Goal: Information Seeking & Learning: Learn about a topic

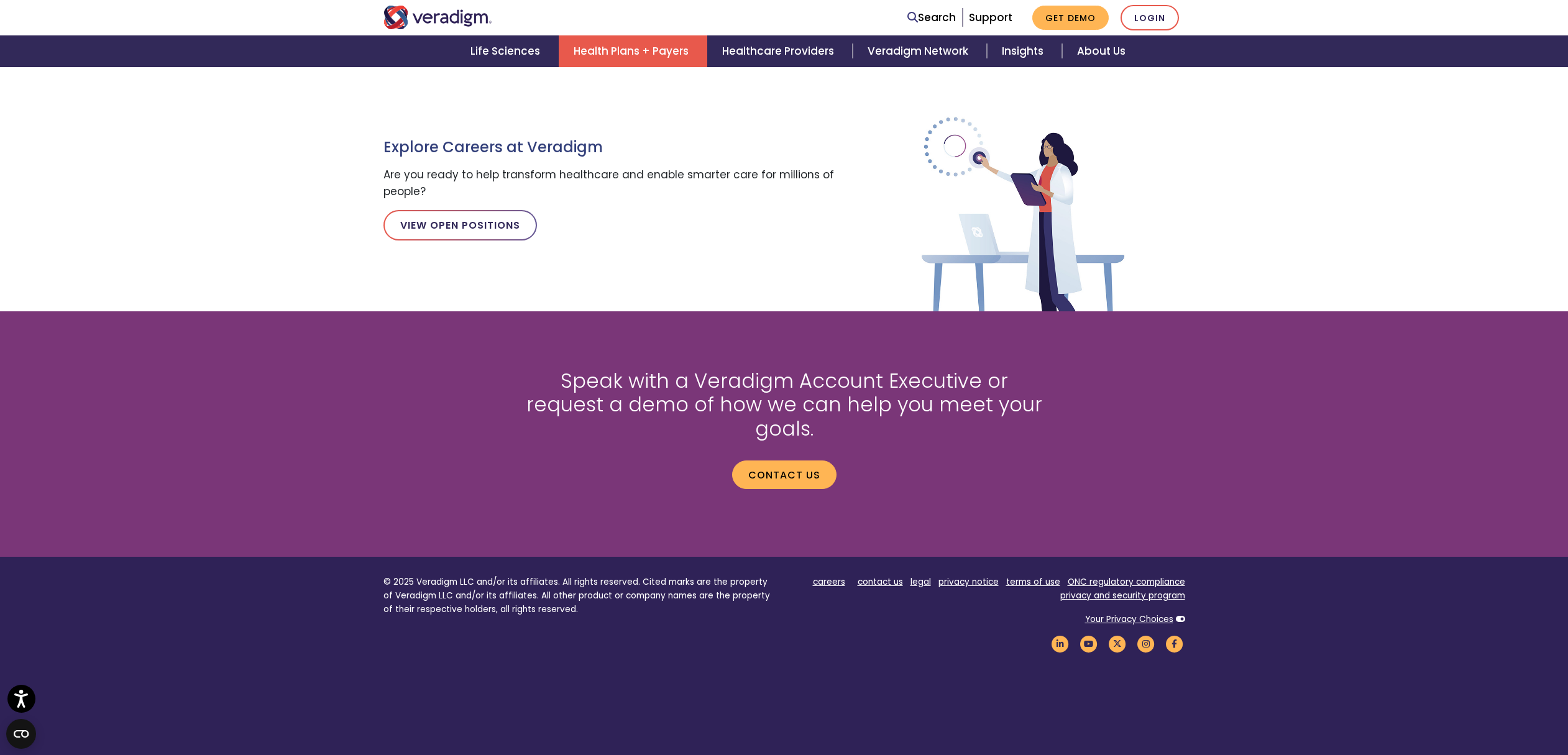
click at [619, 41] on link "Health Plans + Payers" at bounding box center [633, 51] width 149 height 32
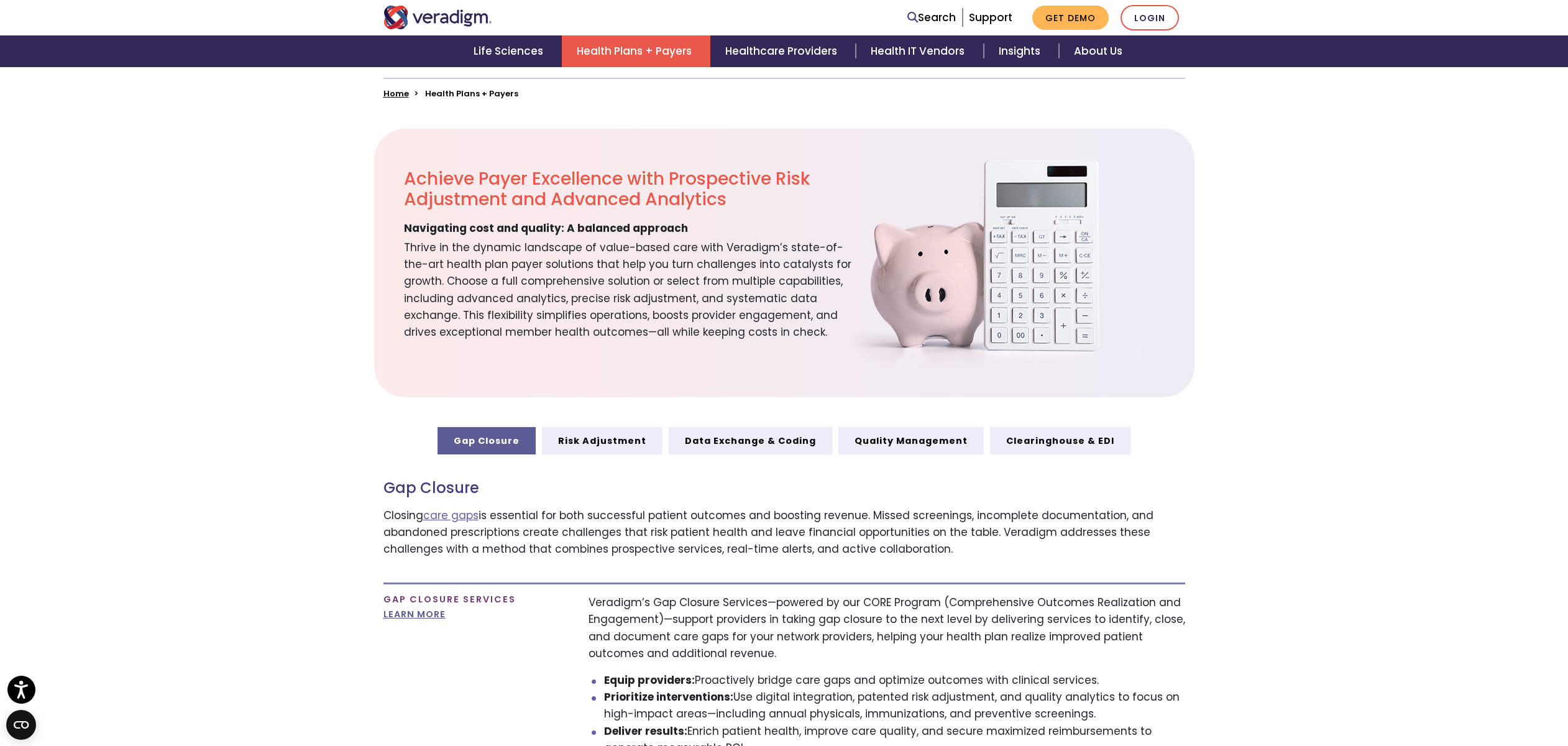
scroll to position [607, 0]
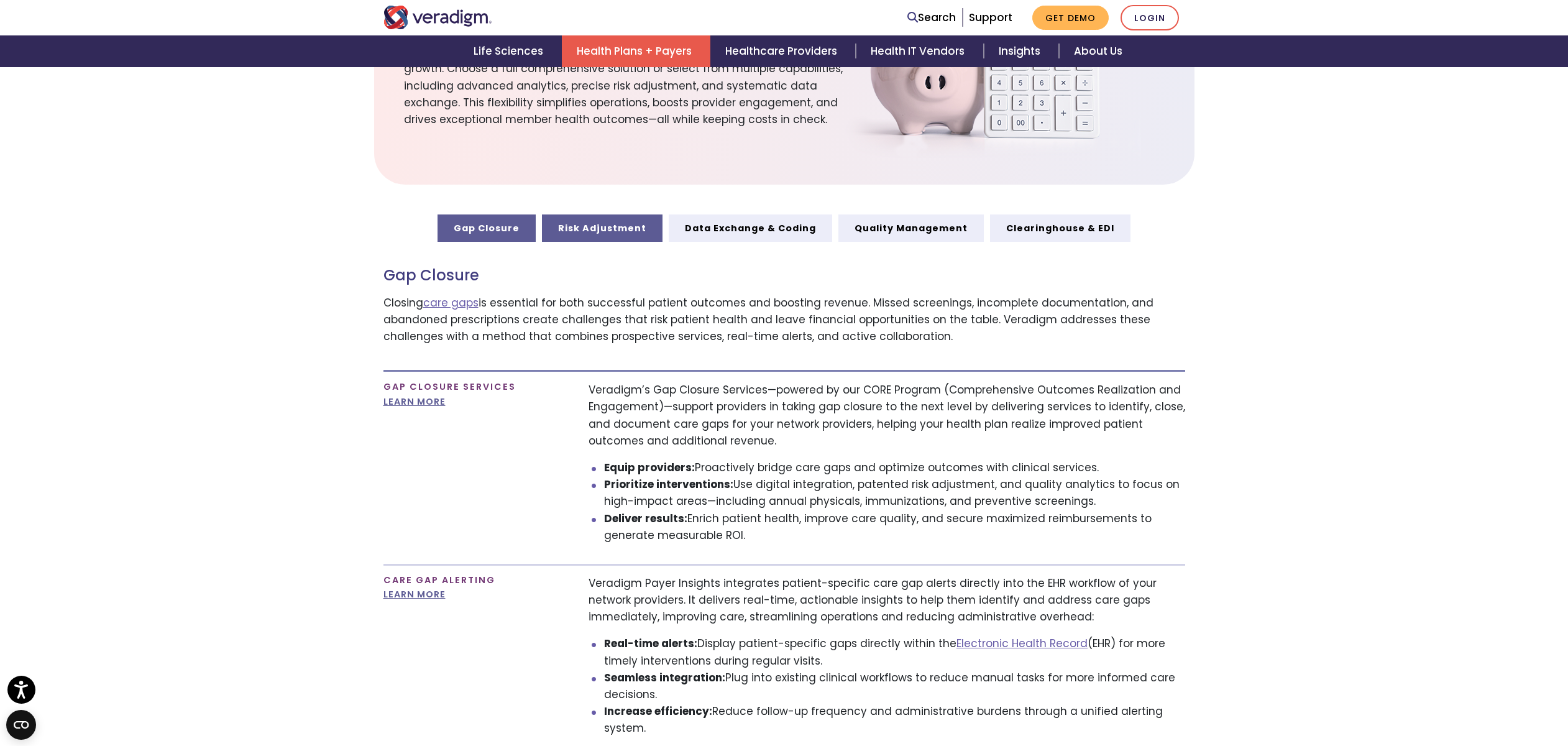
click at [605, 230] on link "Risk Adjustment" at bounding box center [602, 228] width 121 height 27
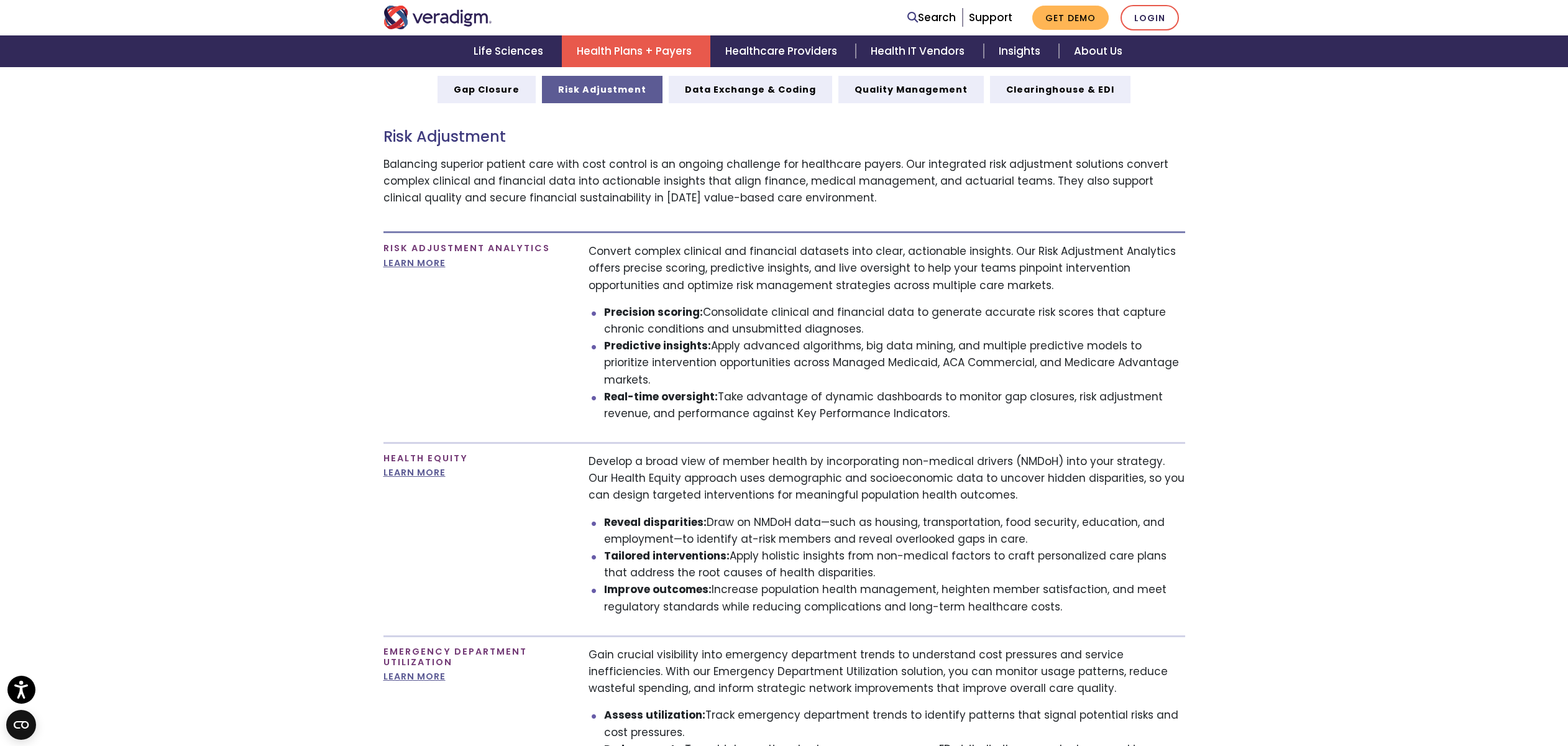
scroll to position [892, 0]
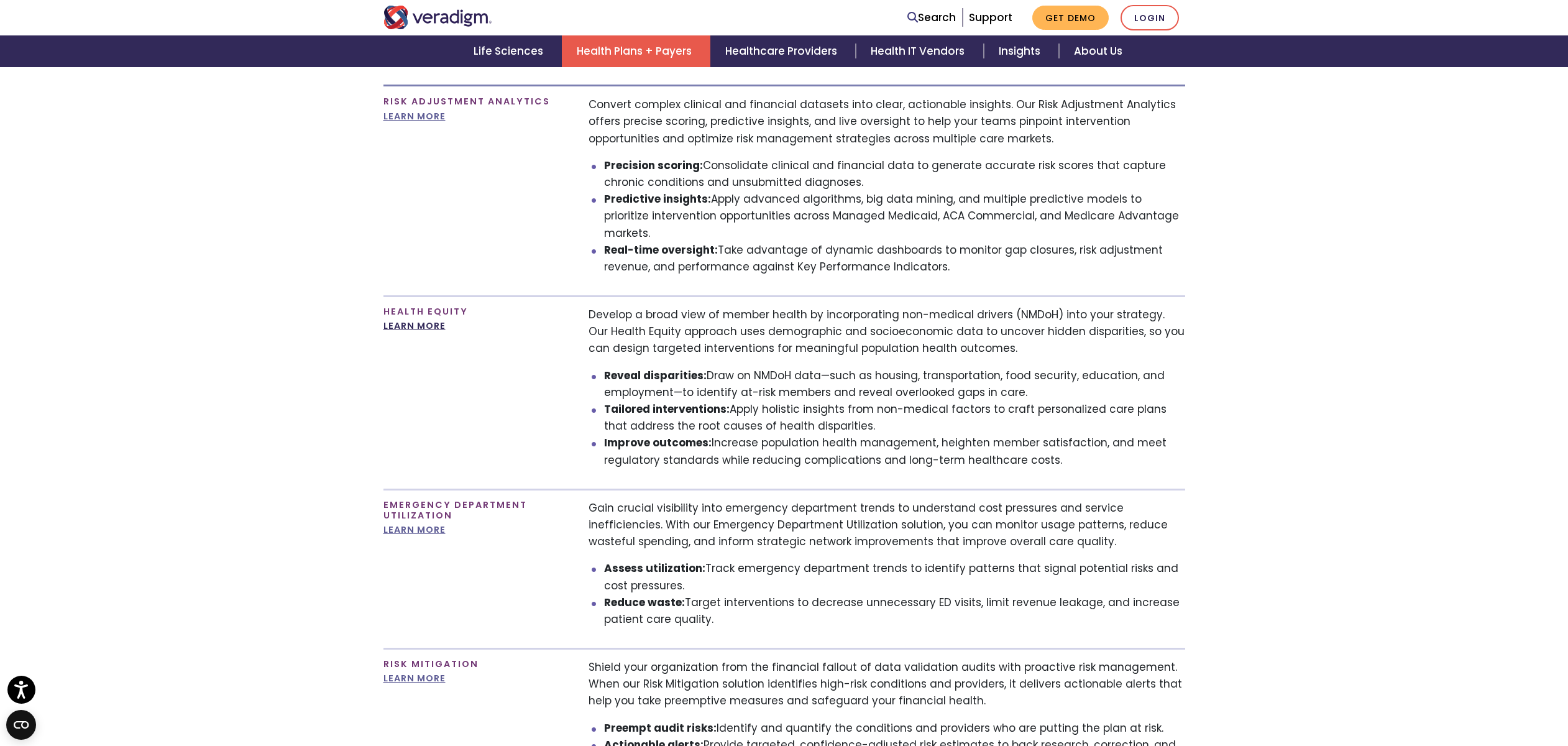
click at [415, 320] on link "LEARN MORE" at bounding box center [414, 325] width 62 height 12
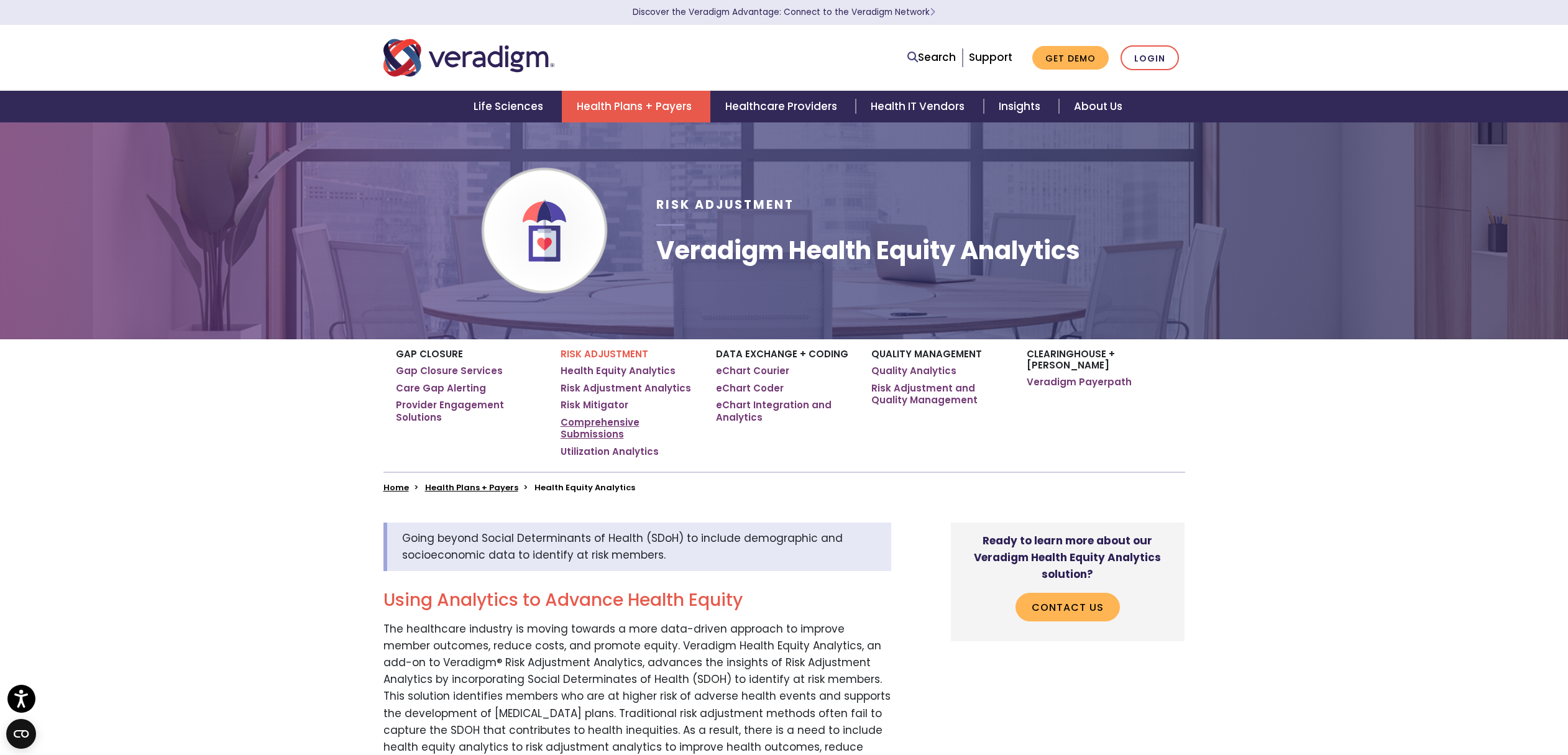
click at [590, 432] on link "Comprehensive Submissions" at bounding box center [629, 428] width 137 height 24
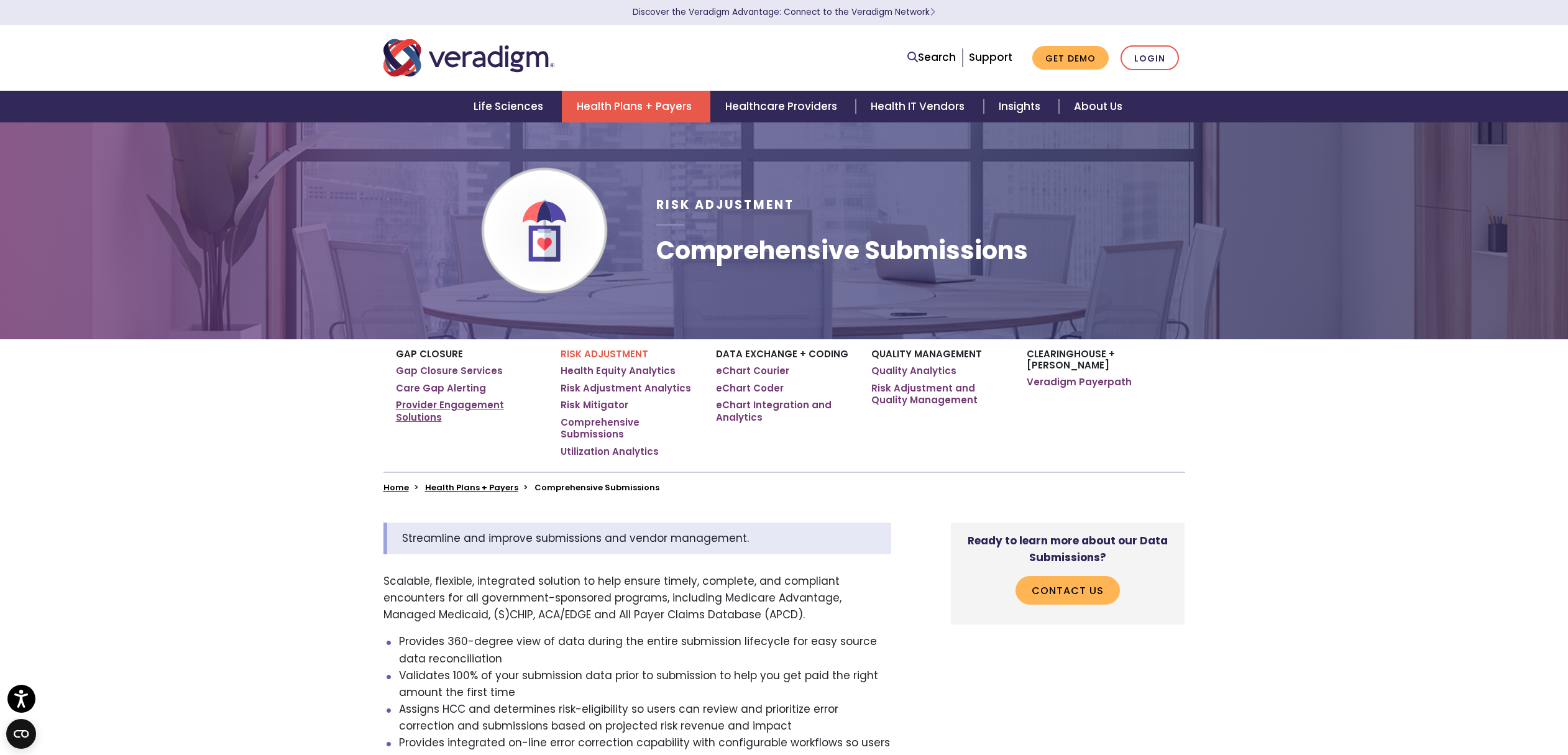
click at [435, 409] on link "Provider Engagement Solutions" at bounding box center [469, 410] width 146 height 24
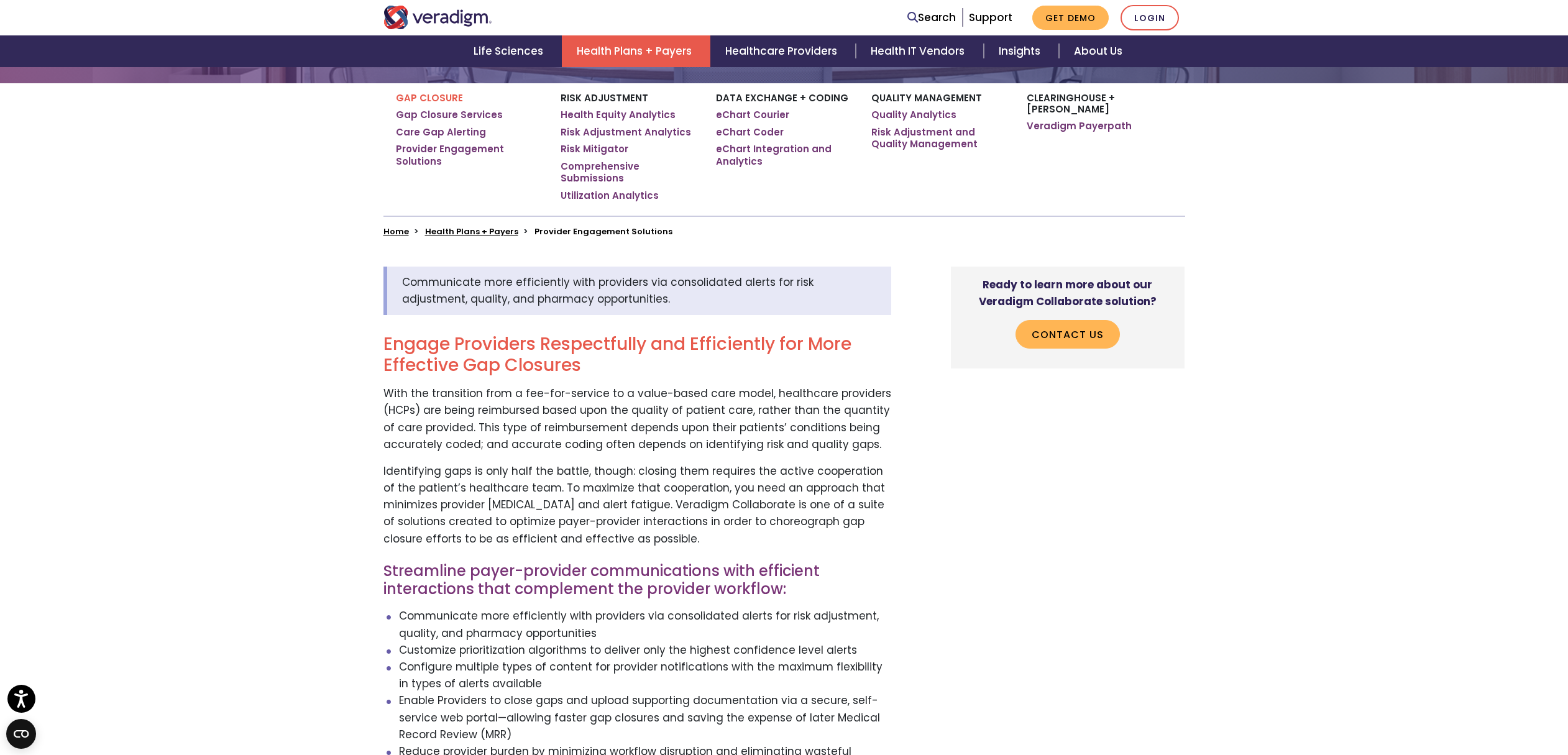
scroll to position [272, 0]
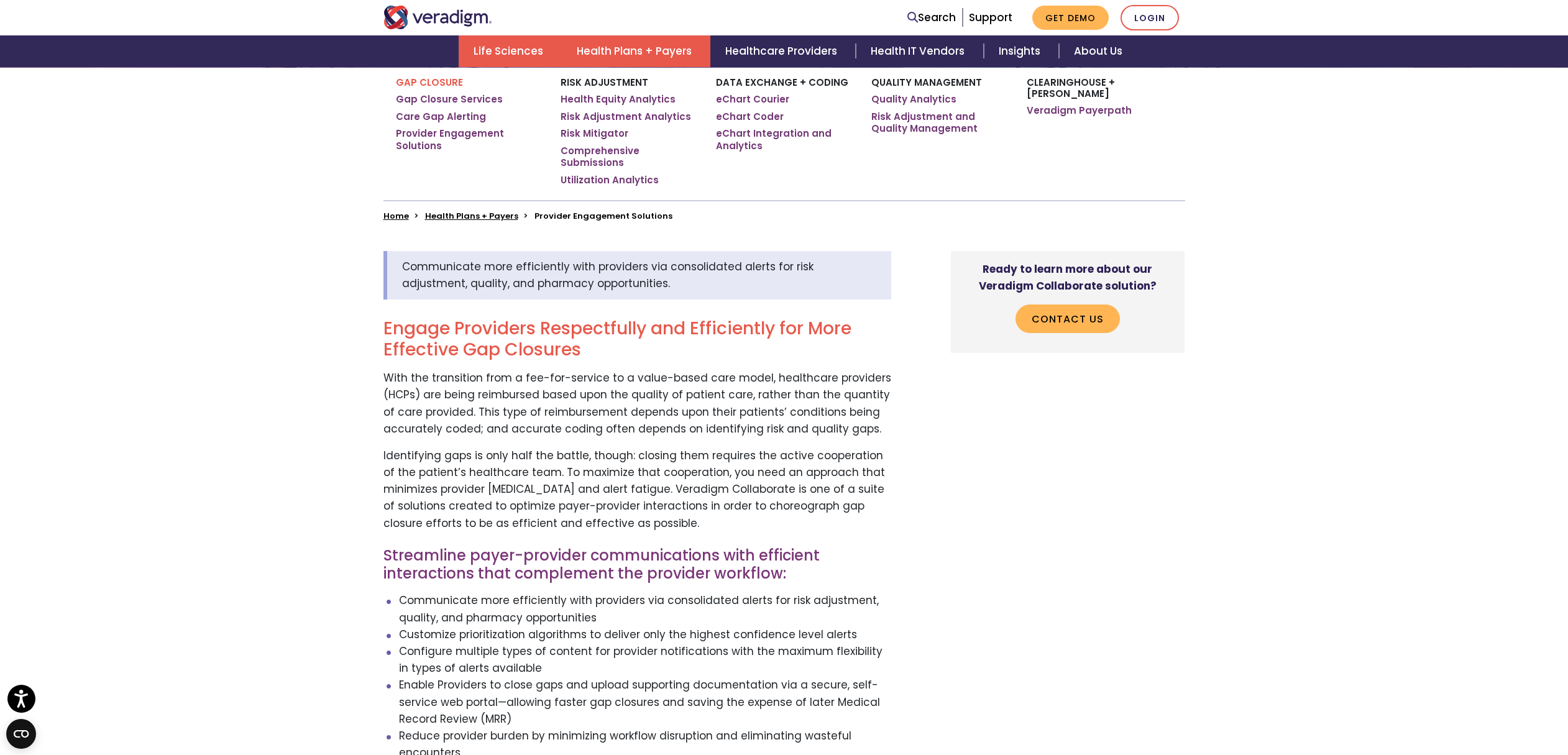
click at [516, 47] on link "Life Sciences" at bounding box center [510, 51] width 103 height 32
